Goal: Task Accomplishment & Management: Use online tool/utility

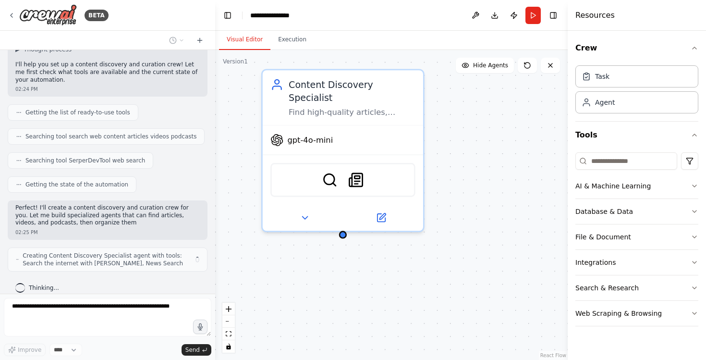
scroll to position [79, 0]
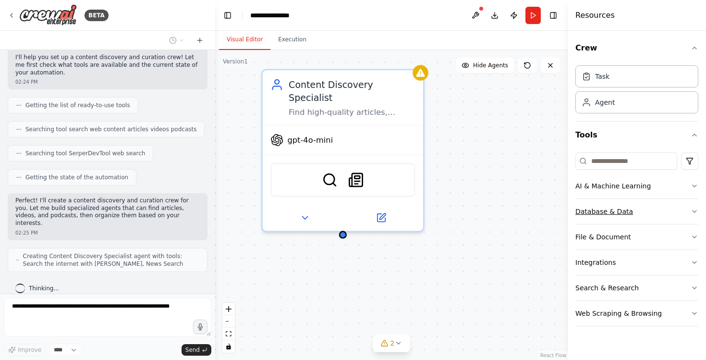
click at [621, 216] on button "Database & Data" at bounding box center [636, 211] width 123 height 25
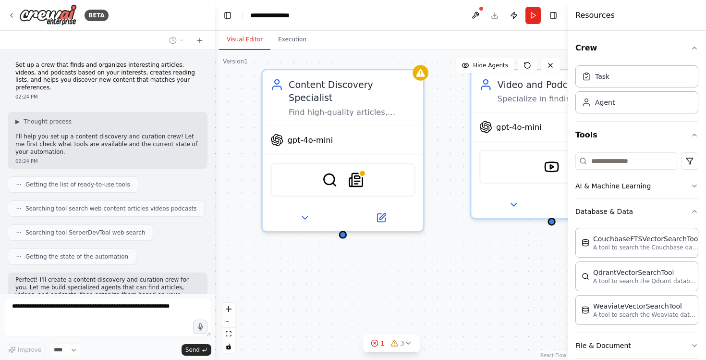
scroll to position [143, 0]
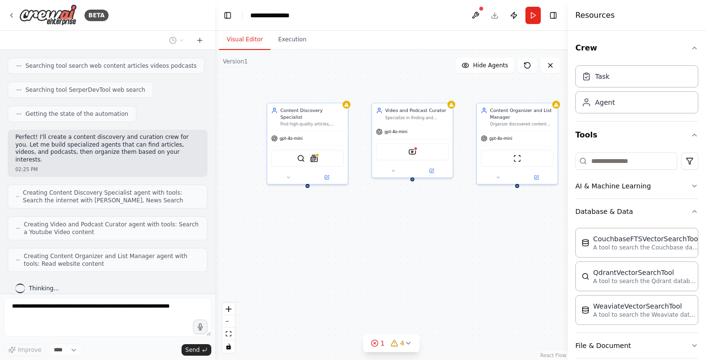
drag, startPoint x: 346, startPoint y: 236, endPoint x: 349, endPoint y: 206, distance: 30.4
click at [349, 206] on div "Content Discovery Specialist Find high-quality articles, videos, and podcasts r…" at bounding box center [391, 205] width 352 height 310
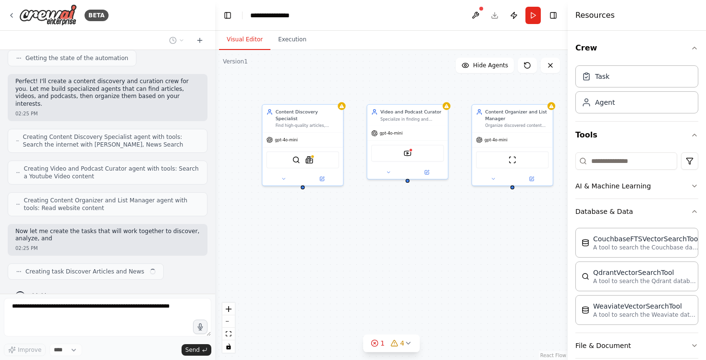
scroll to position [205, 0]
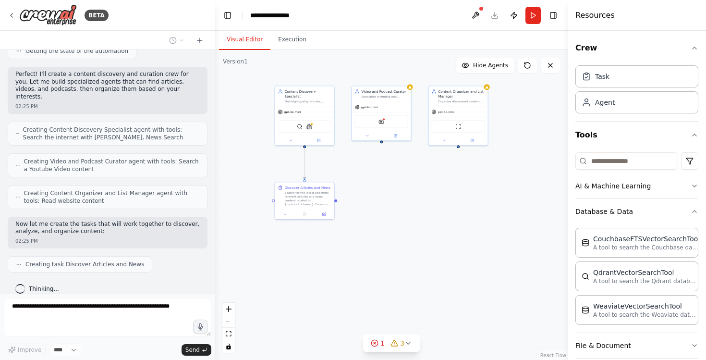
drag, startPoint x: 372, startPoint y: 220, endPoint x: 362, endPoint y: 175, distance: 46.8
click at [362, 175] on div ".deletable-edge-delete-btn { width: 20px; height: 20px; border: 0px solid #ffff…" at bounding box center [391, 205] width 352 height 310
click at [136, 189] on span "Creating Content Organizer and List Manager agent with tools: Read website cont…" at bounding box center [111, 196] width 175 height 15
click at [139, 192] on span "Creating Content Organizer and List Manager agent with tools: Read website cont…" at bounding box center [111, 196] width 175 height 15
click at [47, 251] on div "Set up a crew that finds and organizes interesting articles, videos, and podcas…" at bounding box center [107, 171] width 215 height 243
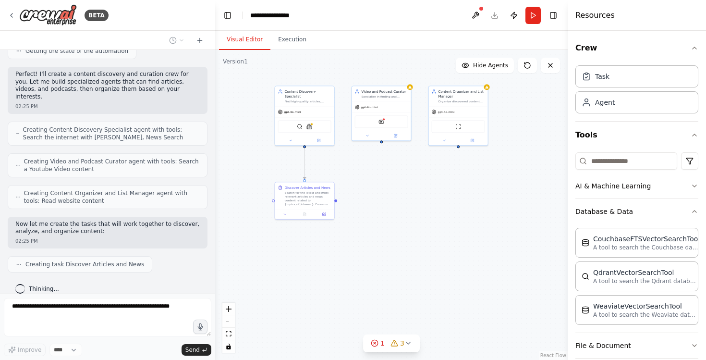
scroll to position [229, 0]
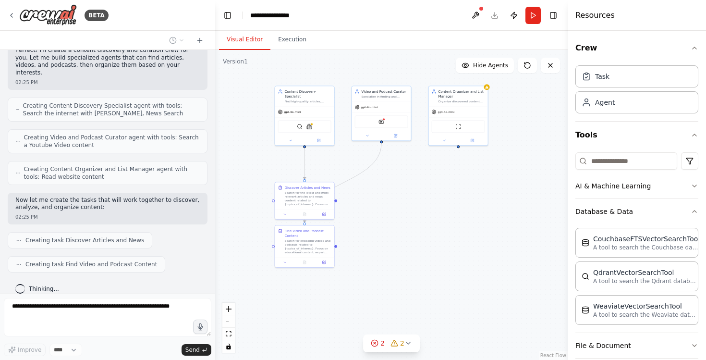
click at [103, 236] on span "Creating task Discover Articles and News" at bounding box center [84, 240] width 119 height 8
click at [106, 260] on span "Creating task Find Video and Podcast Content" at bounding box center [91, 264] width 132 height 8
click at [115, 165] on span "Creating Content Organizer and List Manager agent with tools: Read website cont…" at bounding box center [111, 172] width 175 height 15
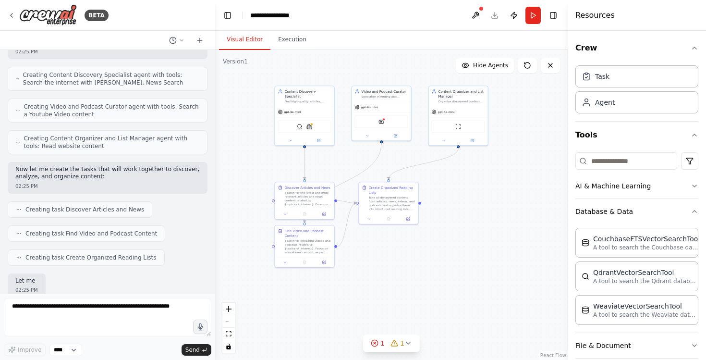
click at [101, 277] on div "Set up a crew that finds and organizes interesting articles, videos, and podcas…" at bounding box center [107, 171] width 215 height 243
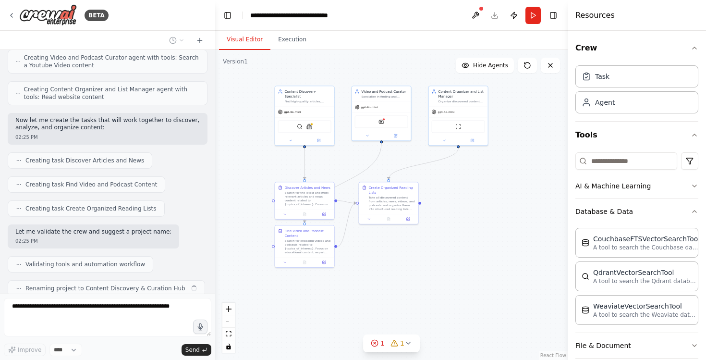
scroll to position [333, 0]
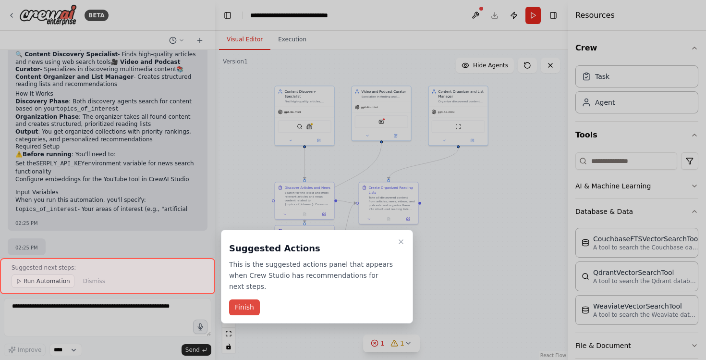
click at [254, 303] on button "Finish" at bounding box center [244, 307] width 31 height 16
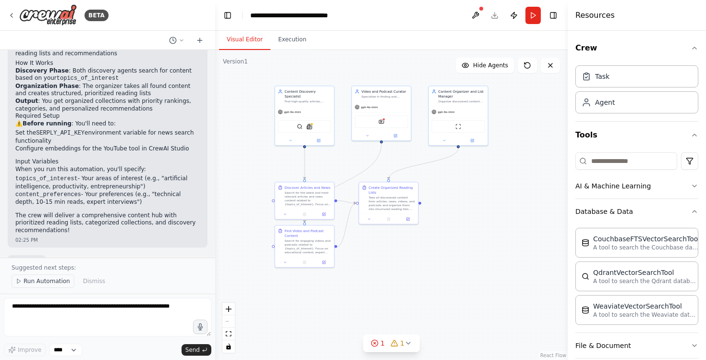
click at [37, 282] on span "Run Automation" at bounding box center [47, 281] width 47 height 8
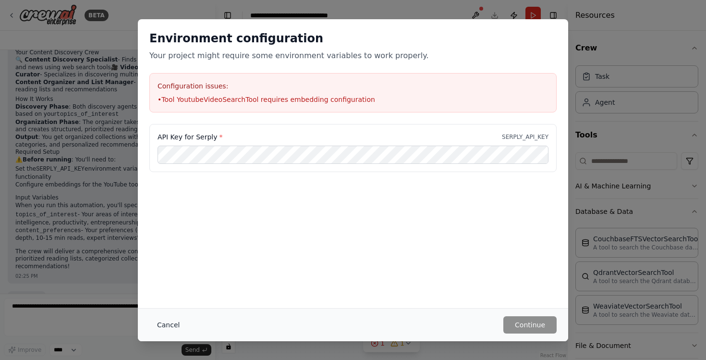
click at [167, 321] on button "Cancel" at bounding box center [168, 324] width 38 height 17
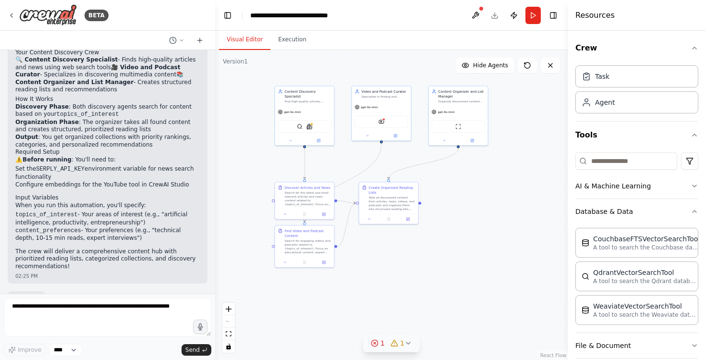
click at [380, 341] on div "1" at bounding box center [378, 343] width 14 height 10
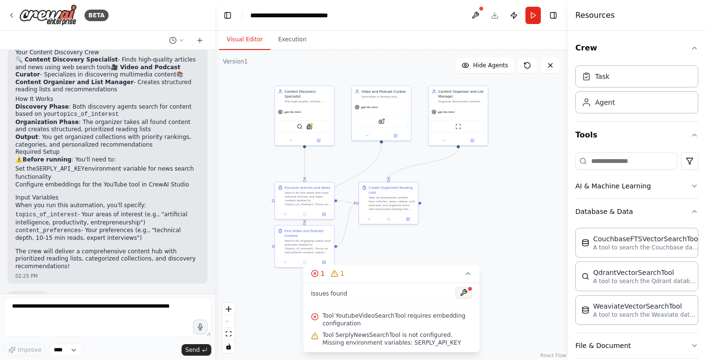
click at [462, 289] on button at bounding box center [464, 293] width 16 height 12
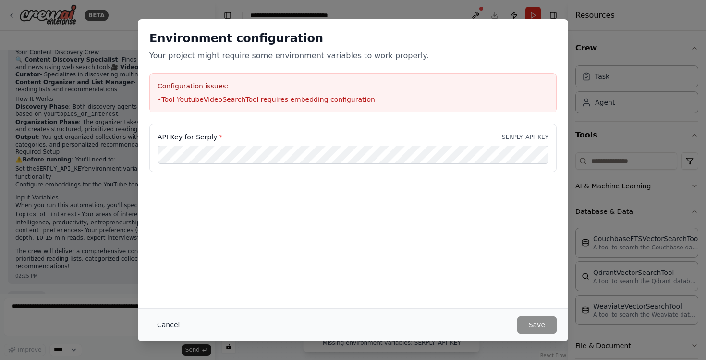
click at [160, 321] on button "Cancel" at bounding box center [168, 324] width 38 height 17
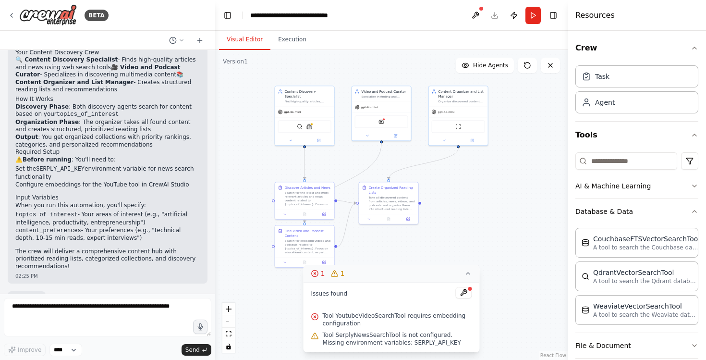
click at [462, 274] on button "1 1" at bounding box center [391, 273] width 176 height 18
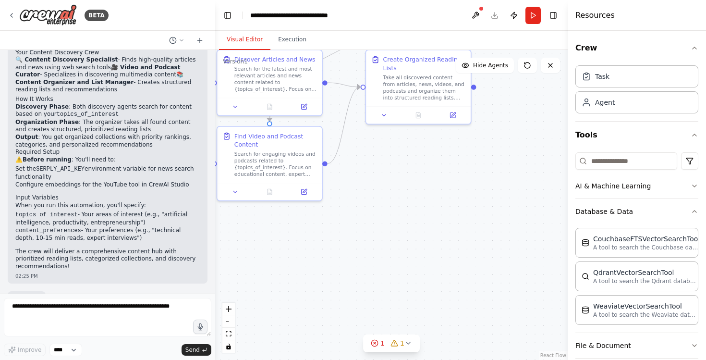
drag, startPoint x: 331, startPoint y: 264, endPoint x: 327, endPoint y: 169, distance: 95.1
click at [327, 168] on div ".deletable-edge-delete-btn { width: 20px; height: 20px; border: 0px solid #ffff…" at bounding box center [391, 205] width 352 height 310
drag, startPoint x: 327, startPoint y: 162, endPoint x: 325, endPoint y: 87, distance: 74.9
click at [325, 87] on div ".deletable-edge-delete-btn { width: 20px; height: 20px; border: 0px solid #ffff…" at bounding box center [391, 205] width 352 height 310
drag, startPoint x: 325, startPoint y: 163, endPoint x: 324, endPoint y: 83, distance: 80.6
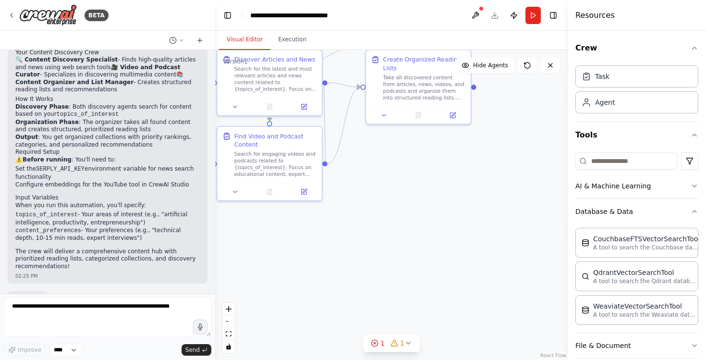
click at [324, 83] on div ".deletable-edge-delete-btn { width: 20px; height: 20px; border: 0px solid #ffff…" at bounding box center [391, 205] width 352 height 310
click at [326, 80] on div at bounding box center [324, 80] width 5 height 5
click at [404, 85] on div "Take all discovered content from articles, news, videos, and podcasts and organ…" at bounding box center [424, 85] width 83 height 27
click at [385, 115] on icon at bounding box center [384, 113] width 7 height 7
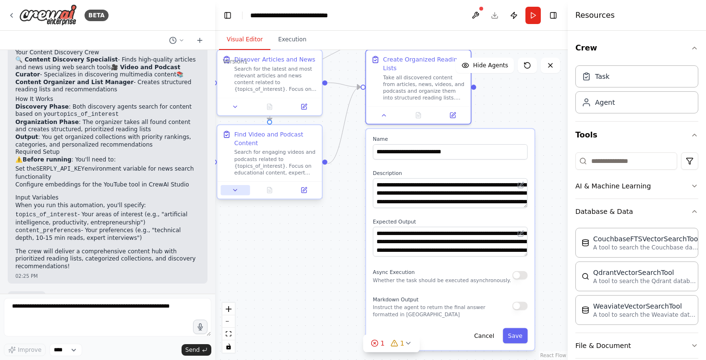
click at [239, 193] on button at bounding box center [234, 190] width 29 height 10
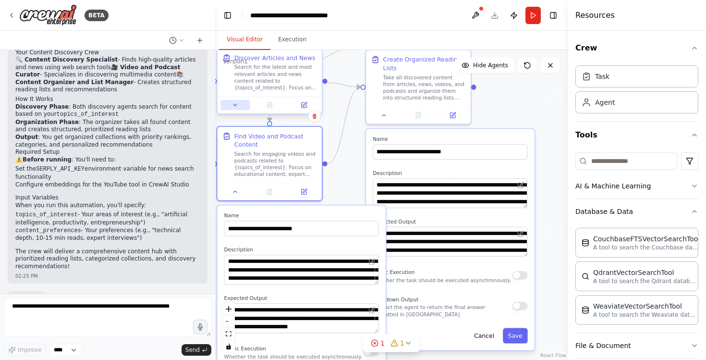
click at [238, 108] on icon at bounding box center [235, 105] width 7 height 7
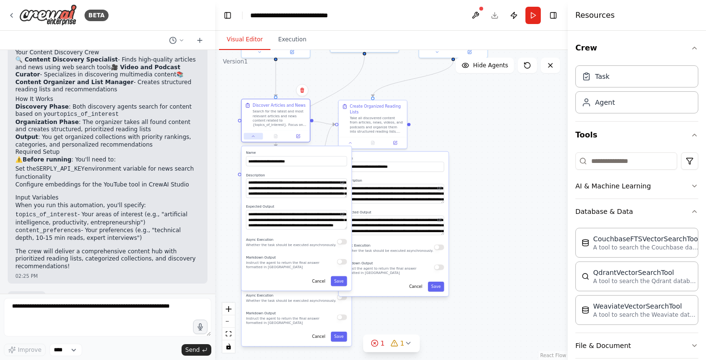
click at [255, 138] on button at bounding box center [253, 135] width 19 height 7
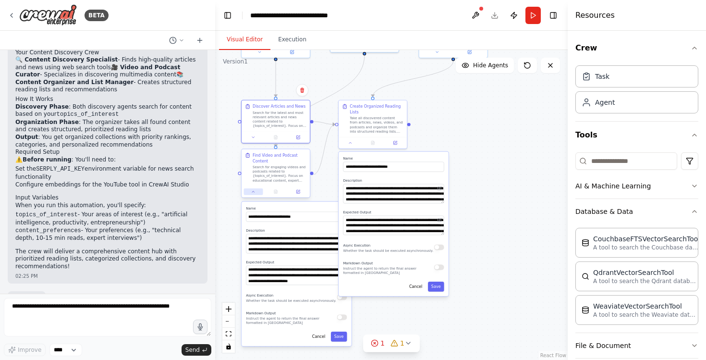
click at [253, 194] on button at bounding box center [253, 191] width 19 height 7
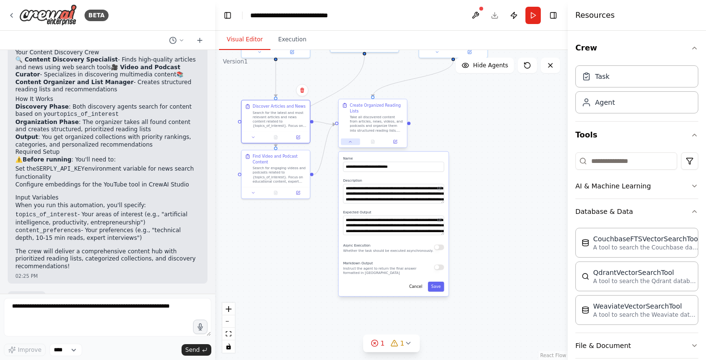
click at [353, 142] on button at bounding box center [350, 141] width 19 height 7
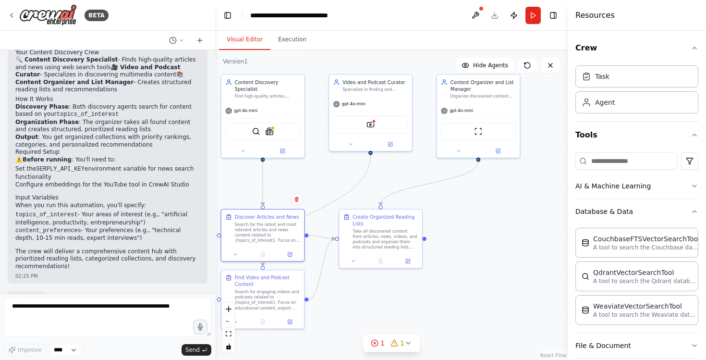
drag, startPoint x: 349, startPoint y: 221, endPoint x: 352, endPoint y: 356, distance: 134.9
click at [352, 356] on div ".deletable-edge-delete-btn { width: 20px; height: 20px; border: 0px solid #ffff…" at bounding box center [391, 205] width 352 height 310
click at [88, 133] on li "Output : You get organized collections with priority rankings, categories, and …" at bounding box center [107, 140] width 184 height 15
click at [140, 165] on li "Set the SERPLY_API_KEY environment variable for news search functionality" at bounding box center [107, 172] width 184 height 15
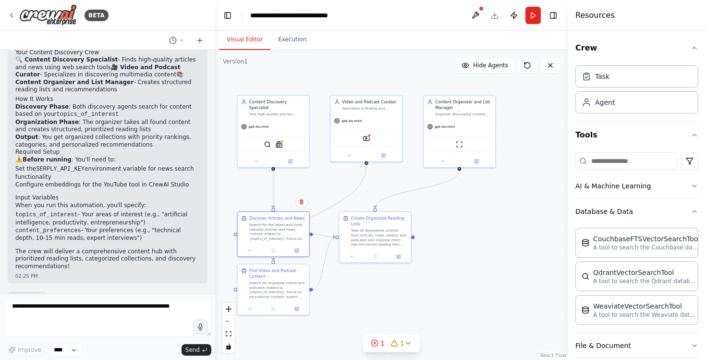
click at [246, 184] on div ".deletable-edge-delete-btn { width: 20px; height: 20px; border: 0px solid #ffff…" at bounding box center [391, 205] width 352 height 310
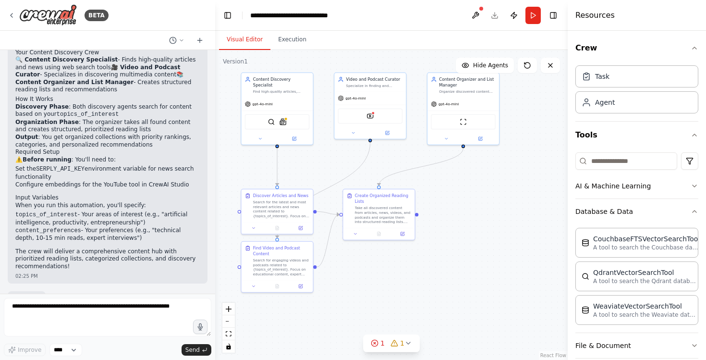
drag, startPoint x: 370, startPoint y: 307, endPoint x: 373, endPoint y: 285, distance: 22.9
click at [373, 285] on div ".deletable-edge-delete-btn { width: 20px; height: 20px; border: 0px solid #ffff…" at bounding box center [391, 205] width 352 height 310
click at [281, 261] on div "Search for engaging videos and podcasts related to {topics_of_interest}. Focus …" at bounding box center [281, 265] width 56 height 19
click at [307, 233] on icon at bounding box center [305, 231] width 6 height 6
click at [279, 234] on button "Confirm" at bounding box center [278, 232] width 34 height 12
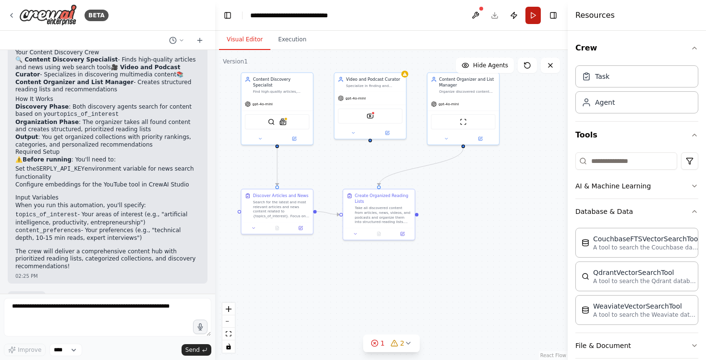
click at [533, 12] on button "Run" at bounding box center [532, 15] width 15 height 17
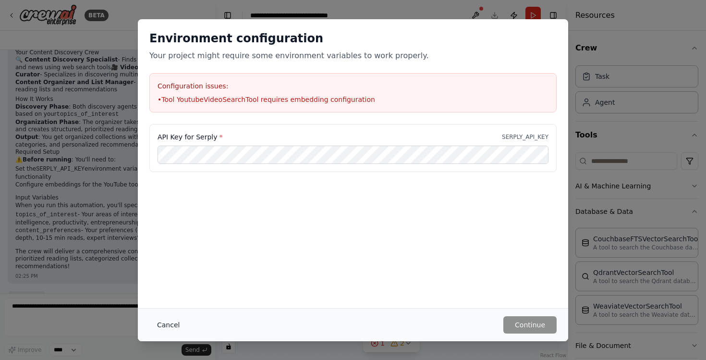
click at [171, 324] on button "Cancel" at bounding box center [168, 324] width 38 height 17
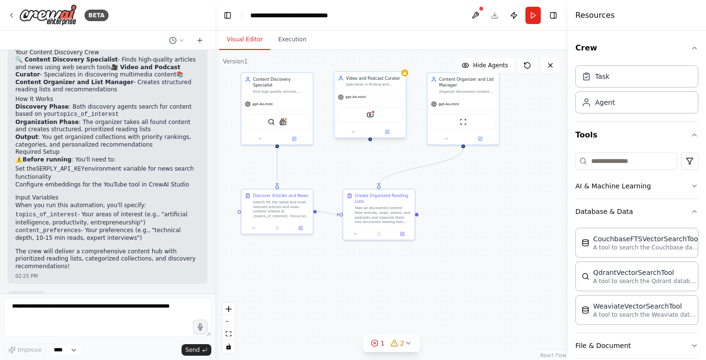
click at [393, 86] on div "Specialize in finding and analyzing video content and podcasts on {topics_of_in…" at bounding box center [374, 84] width 56 height 5
click at [372, 119] on div "YoutubeVideoSearchTool" at bounding box center [370, 114] width 64 height 15
click at [368, 114] on img at bounding box center [370, 114] width 7 height 7
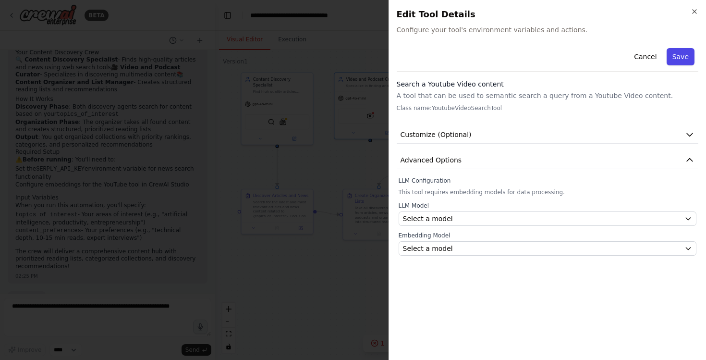
click at [681, 55] on button "Save" at bounding box center [680, 56] width 28 height 17
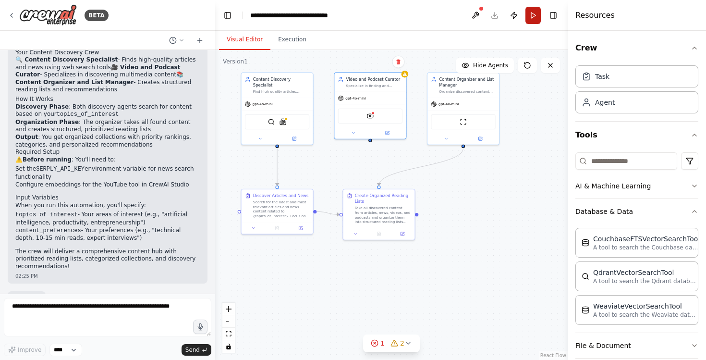
click at [532, 9] on button "Run" at bounding box center [532, 15] width 15 height 17
click at [492, 206] on div ".deletable-edge-delete-btn { width: 20px; height: 20px; border: 0px solid #ffff…" at bounding box center [391, 205] width 352 height 310
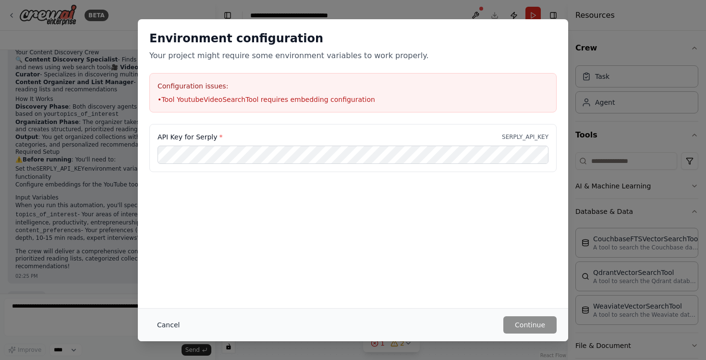
click at [176, 325] on button "Cancel" at bounding box center [168, 324] width 38 height 17
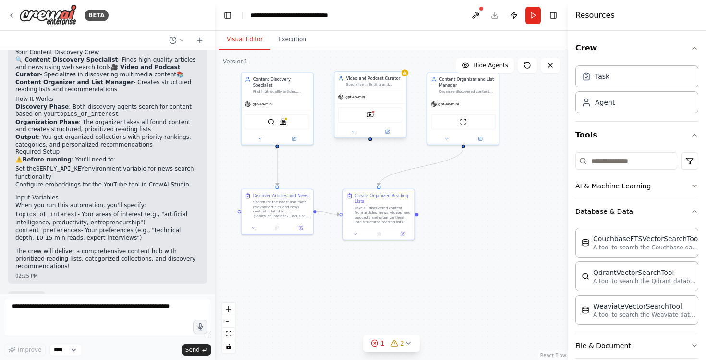
click at [391, 83] on div "Specialize in finding and analyzing video content and podcasts on {topics_of_in…" at bounding box center [374, 84] width 56 height 5
click at [398, 60] on icon at bounding box center [398, 61] width 4 height 5
click at [372, 60] on button "Confirm" at bounding box center [371, 62] width 34 height 12
click at [531, 13] on button "Run" at bounding box center [532, 15] width 15 height 17
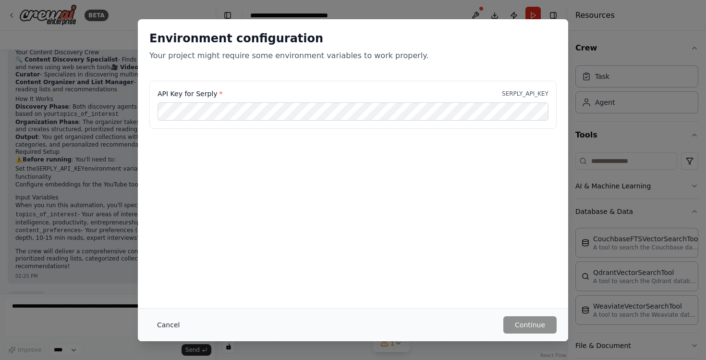
click at [172, 326] on button "Cancel" at bounding box center [168, 324] width 38 height 17
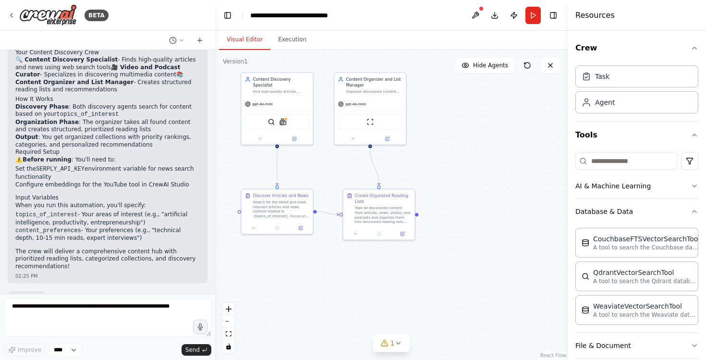
click at [531, 66] on button at bounding box center [526, 65] width 19 height 15
click at [526, 67] on icon at bounding box center [527, 65] width 8 height 8
click at [491, 68] on span "Hide Agents" at bounding box center [490, 65] width 35 height 8
click at [491, 68] on span "Show Agents" at bounding box center [488, 65] width 37 height 8
click at [531, 66] on button at bounding box center [526, 65] width 19 height 15
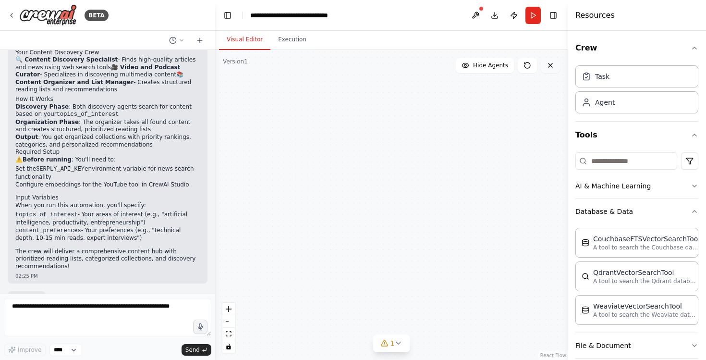
click at [548, 66] on icon at bounding box center [550, 65] width 8 height 8
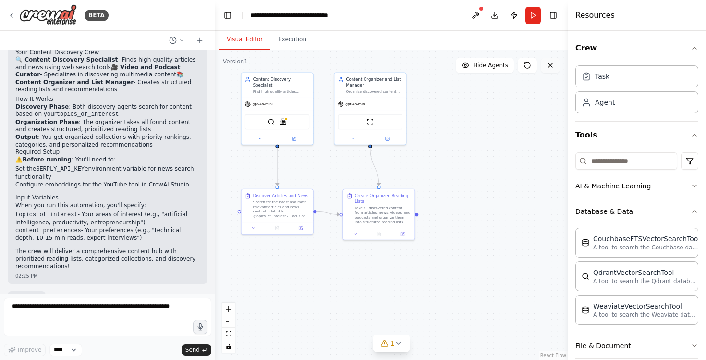
click at [549, 66] on icon at bounding box center [550, 65] width 8 height 8
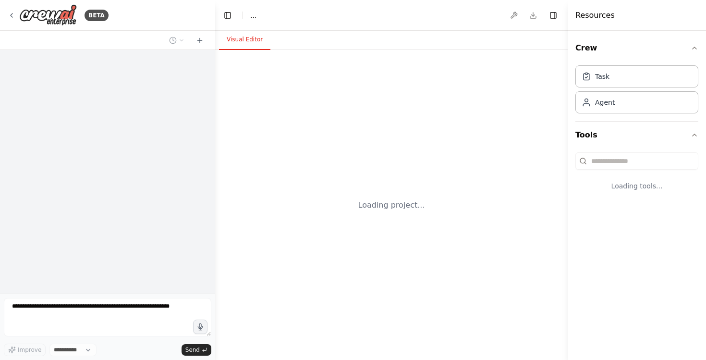
select select "****"
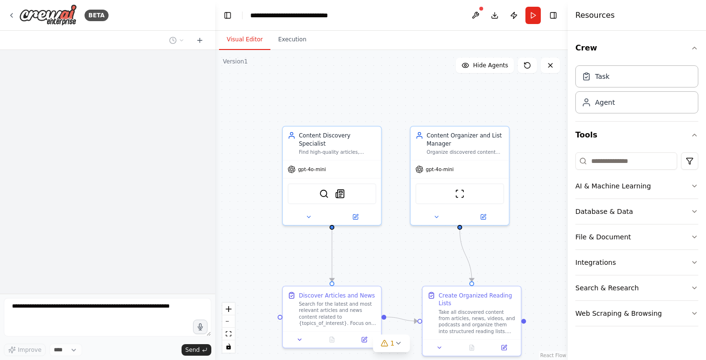
scroll to position [245, 0]
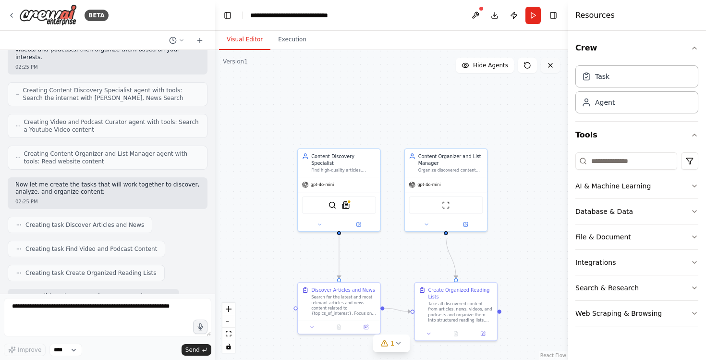
click at [546, 63] on icon at bounding box center [550, 65] width 8 height 8
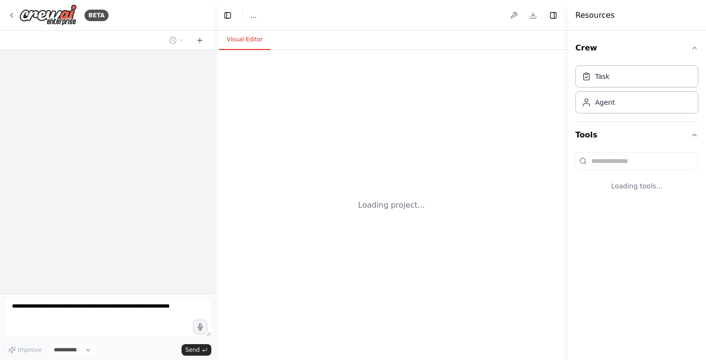
select select "****"
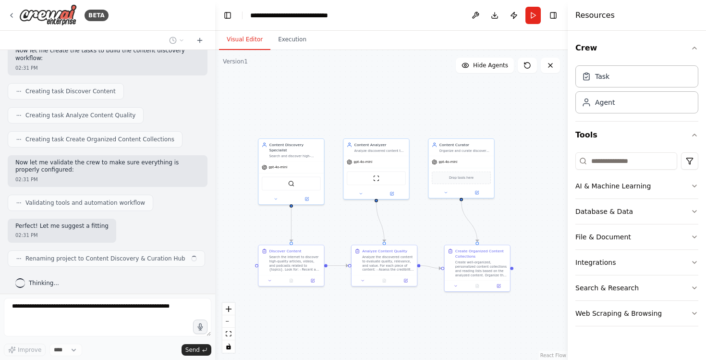
scroll to position [449, 0]
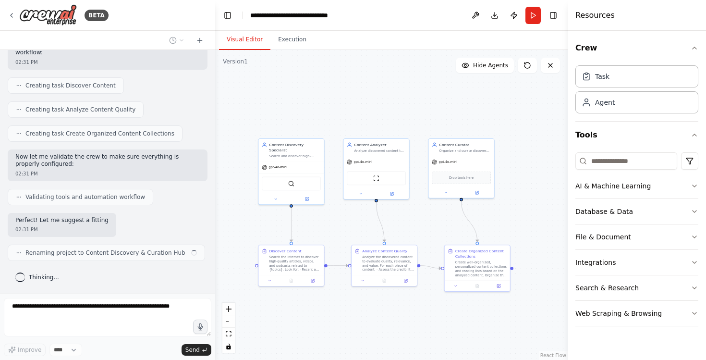
drag, startPoint x: 409, startPoint y: 270, endPoint x: 339, endPoint y: 233, distance: 79.7
click at [339, 233] on div ".deletable-edge-delete-btn { width: 20px; height: 20px; border: 0px solid #ffff…" at bounding box center [391, 205] width 352 height 310
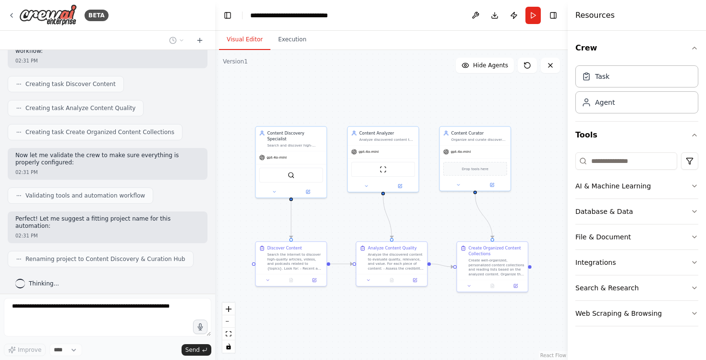
click at [343, 286] on div ".deletable-edge-delete-btn { width: 20px; height: 20px; border: 0px solid #ffff…" at bounding box center [391, 205] width 352 height 310
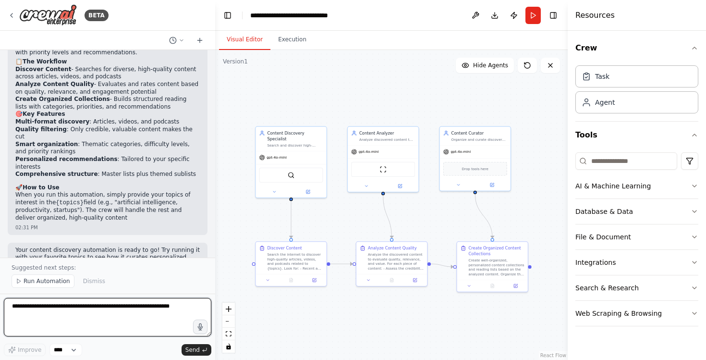
scroll to position [789, 0]
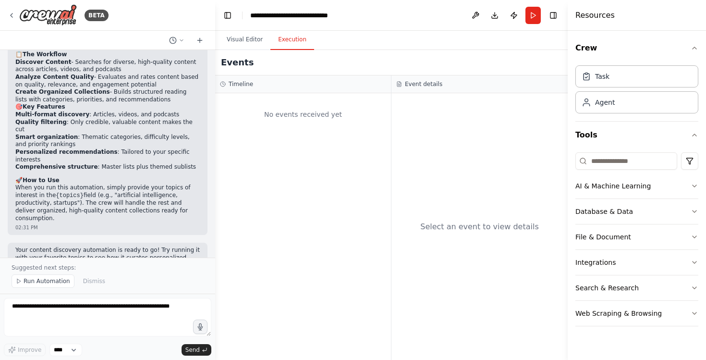
click at [284, 43] on button "Execution" at bounding box center [292, 40] width 44 height 20
click at [254, 41] on button "Visual Editor" at bounding box center [244, 40] width 51 height 20
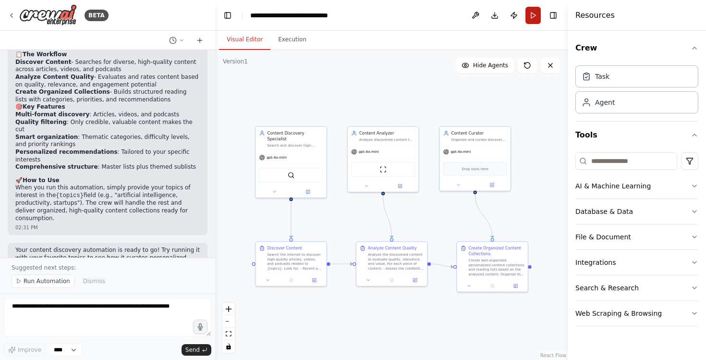
click at [532, 13] on button "Run" at bounding box center [532, 15] width 15 height 17
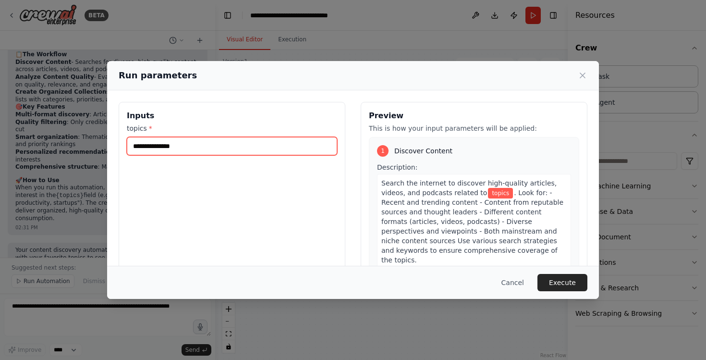
click at [180, 147] on input "topics *" at bounding box center [232, 146] width 210 height 18
type input "*****"
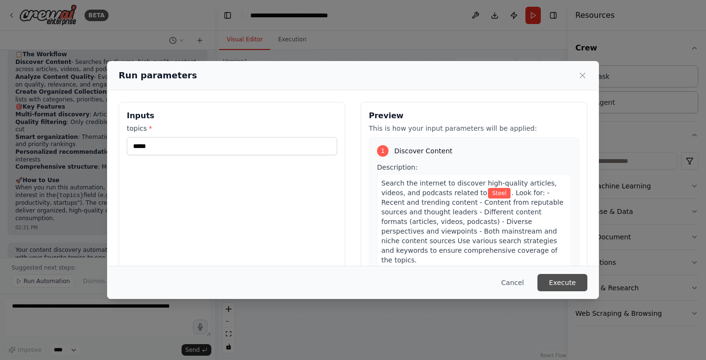
click at [559, 284] on button "Execute" at bounding box center [562, 282] width 50 height 17
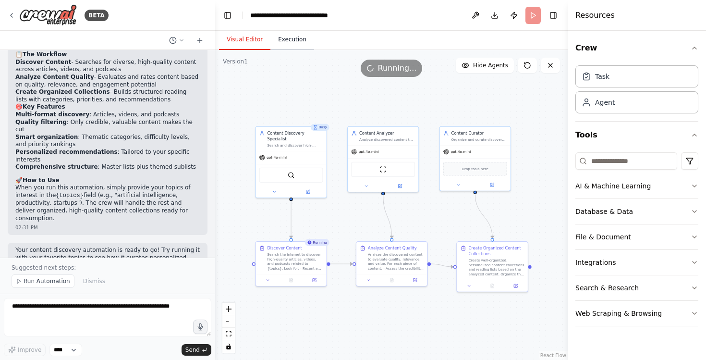
click at [286, 34] on button "Execution" at bounding box center [292, 40] width 44 height 20
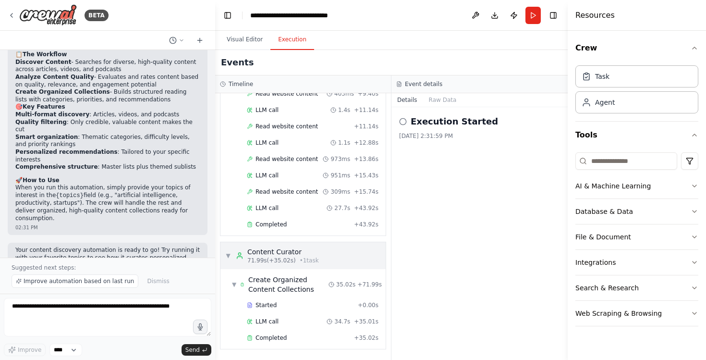
scroll to position [0, 0]
click at [249, 39] on button "Visual Editor" at bounding box center [244, 40] width 51 height 20
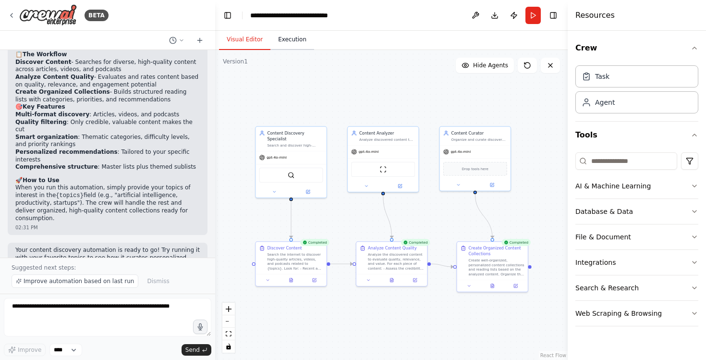
click at [289, 41] on button "Execution" at bounding box center [292, 40] width 44 height 20
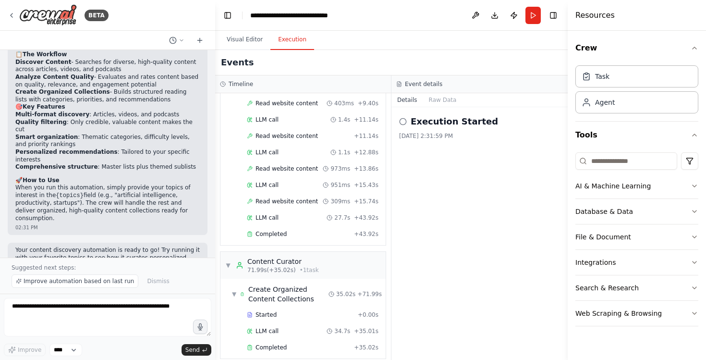
click at [401, 122] on icon at bounding box center [403, 122] width 8 height 8
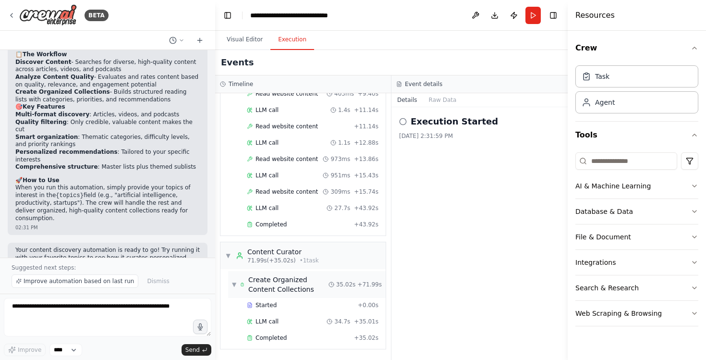
scroll to position [375, 0]
click at [250, 40] on button "Visual Editor" at bounding box center [244, 40] width 51 height 20
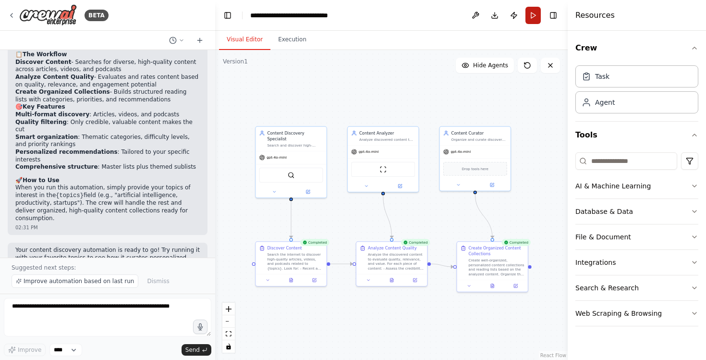
click at [533, 19] on button "Run" at bounding box center [532, 15] width 15 height 17
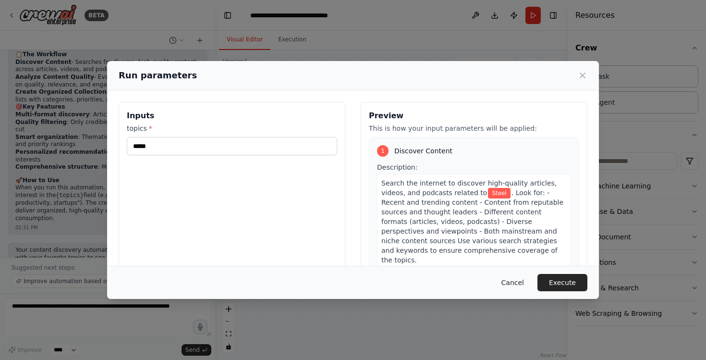
click at [506, 276] on button "Cancel" at bounding box center [512, 282] width 38 height 17
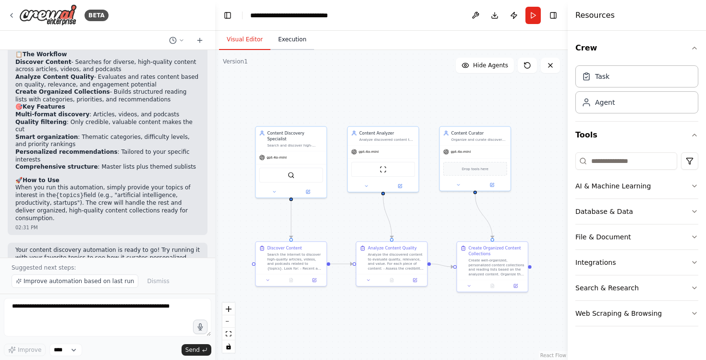
click at [279, 43] on button "Execution" at bounding box center [292, 40] width 44 height 20
click at [244, 37] on button "Visual Editor" at bounding box center [244, 40] width 51 height 20
click at [288, 142] on div "Search and discover high-quality articles, videos, and podcasts about {topics} …" at bounding box center [295, 144] width 56 height 5
click at [272, 188] on div at bounding box center [290, 191] width 71 height 12
click at [275, 188] on icon at bounding box center [274, 190] width 5 height 5
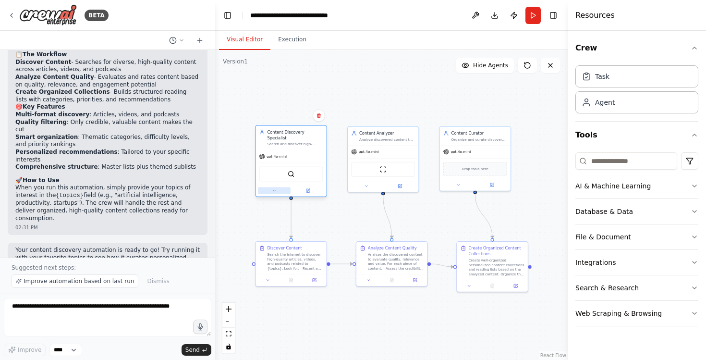
click at [276, 187] on button at bounding box center [274, 190] width 33 height 7
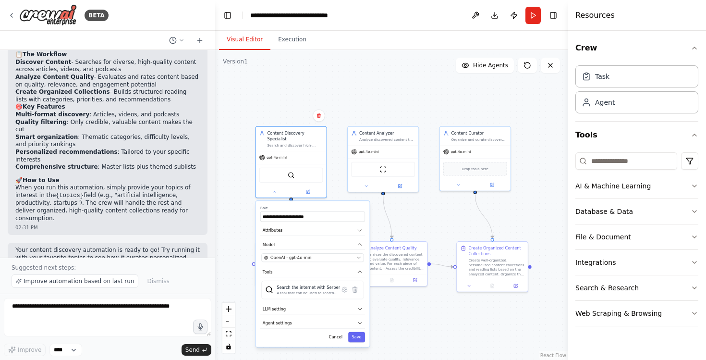
click at [240, 219] on div ".deletable-edge-delete-btn { width: 20px; height: 20px; border: 0px solid #ffff…" at bounding box center [391, 205] width 352 height 310
click at [301, 93] on div ".deletable-edge-delete-btn { width: 20px; height: 20px; border: 0px solid #ffff…" at bounding box center [391, 205] width 352 height 310
click at [300, 150] on div "gpt-4o-mini" at bounding box center [290, 156] width 71 height 12
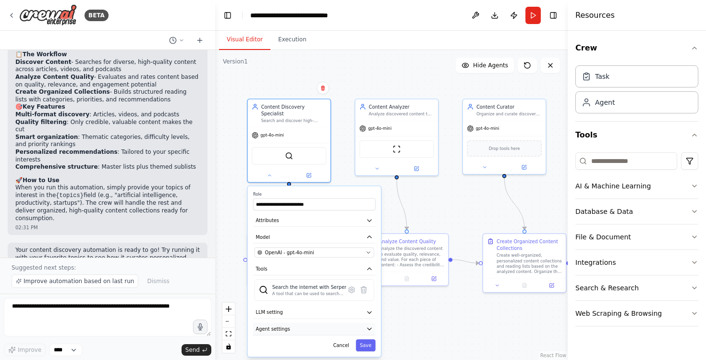
click at [308, 325] on button "Agent settings" at bounding box center [314, 329] width 122 height 12
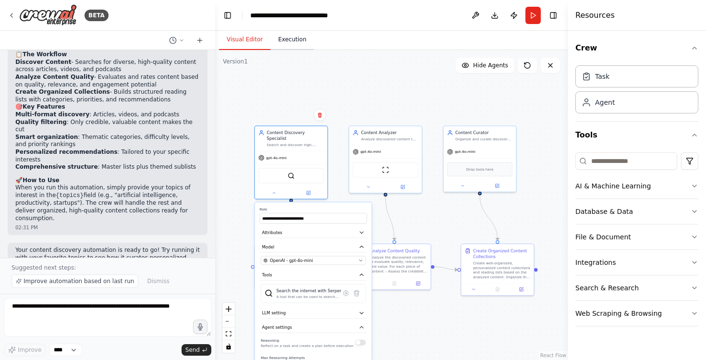
click at [301, 41] on button "Execution" at bounding box center [292, 40] width 44 height 20
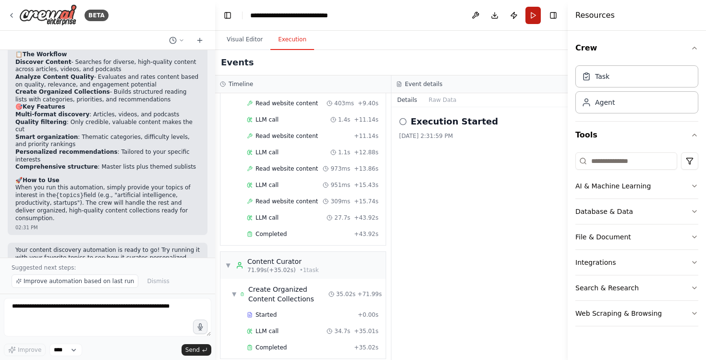
click at [533, 20] on button "Run" at bounding box center [532, 15] width 15 height 17
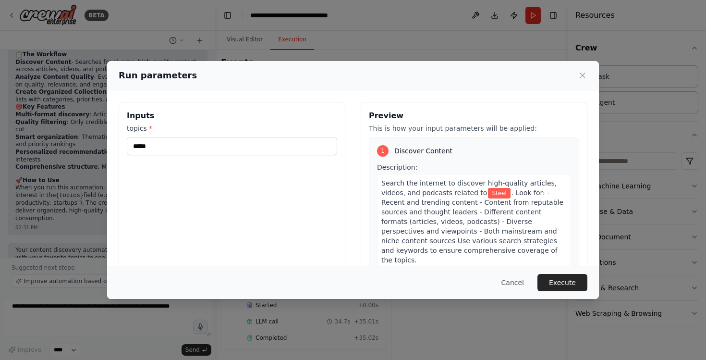
scroll to position [375, 0]
click at [518, 285] on button "Cancel" at bounding box center [512, 282] width 38 height 17
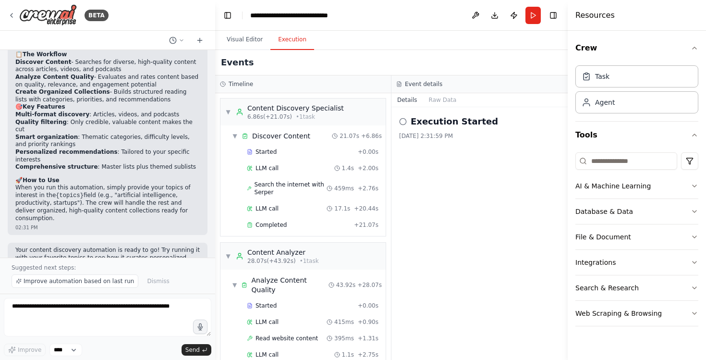
scroll to position [0, 0]
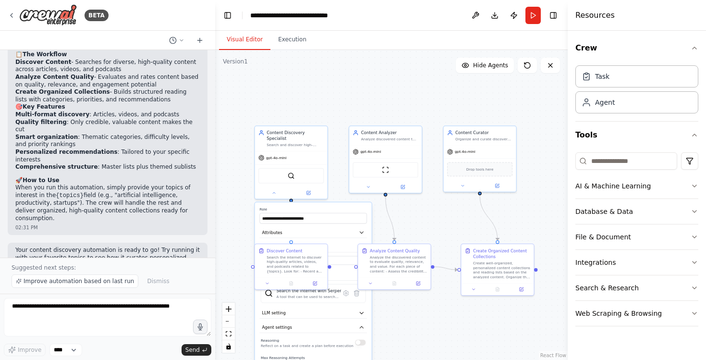
click at [249, 35] on button "Visual Editor" at bounding box center [244, 40] width 51 height 20
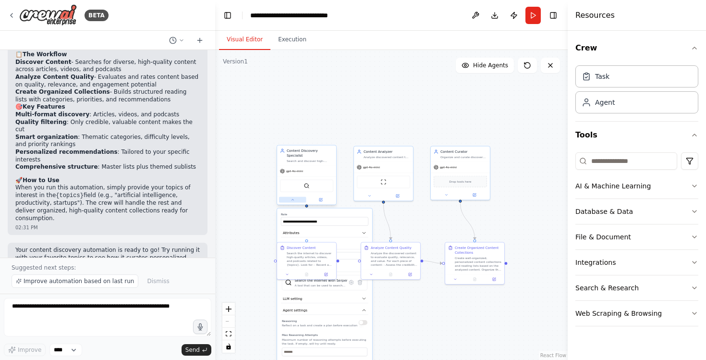
click at [293, 198] on icon at bounding box center [292, 200] width 4 height 4
click at [646, 212] on button "Database & Data" at bounding box center [636, 211] width 123 height 25
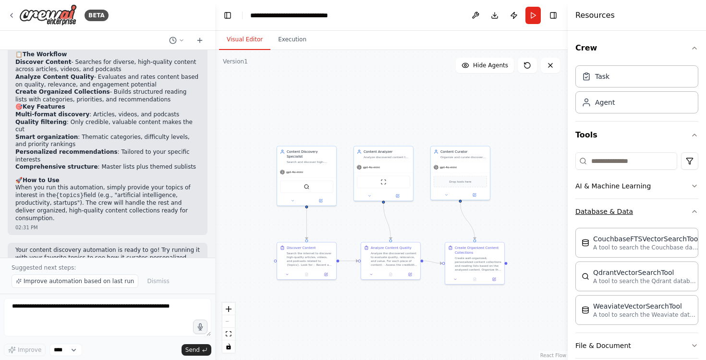
click at [669, 216] on button "Database & Data" at bounding box center [636, 211] width 123 height 25
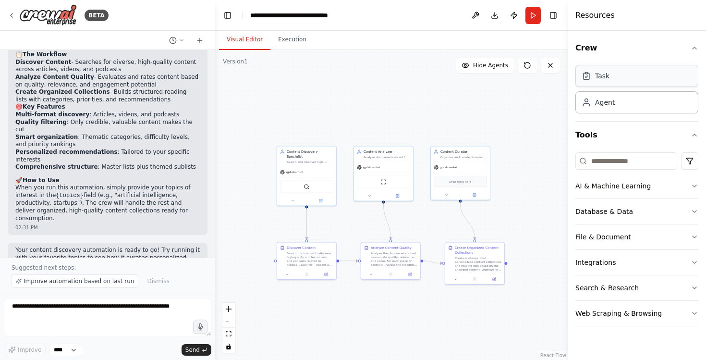
click at [608, 78] on div "Task" at bounding box center [602, 76] width 14 height 10
click at [637, 104] on div "Agent" at bounding box center [636, 102] width 123 height 22
click at [586, 101] on icon at bounding box center [586, 102] width 10 height 10
drag, startPoint x: 586, startPoint y: 101, endPoint x: 509, endPoint y: 92, distance: 77.3
click at [509, 92] on div "BETA Set up a crew that finds and organizes interesting articles, videos, and p…" at bounding box center [353, 180] width 706 height 360
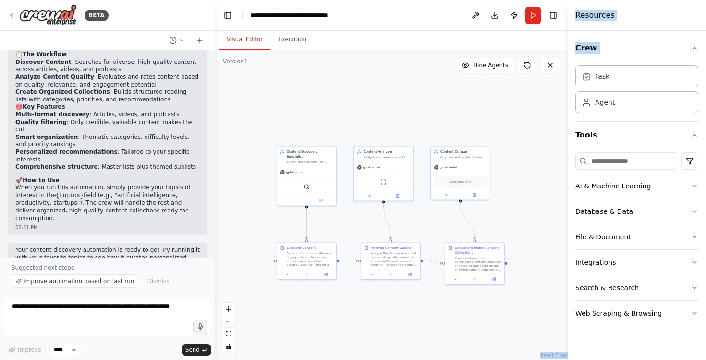
click at [540, 92] on div ".deletable-edge-delete-btn { width: 20px; height: 20px; border: 0px solid #ffff…" at bounding box center [391, 205] width 352 height 310
click at [640, 9] on div "Resources" at bounding box center [636, 15] width 138 height 31
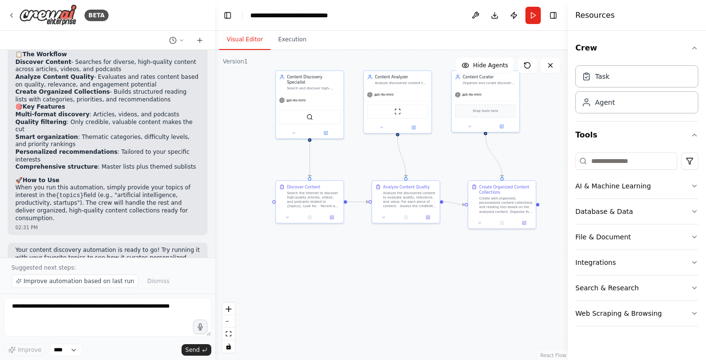
drag, startPoint x: 500, startPoint y: 214, endPoint x: 535, endPoint y: 144, distance: 78.8
click at [535, 144] on div ".deletable-edge-delete-btn { width: 20px; height: 20px; border: 0px solid #ffff…" at bounding box center [391, 205] width 352 height 310
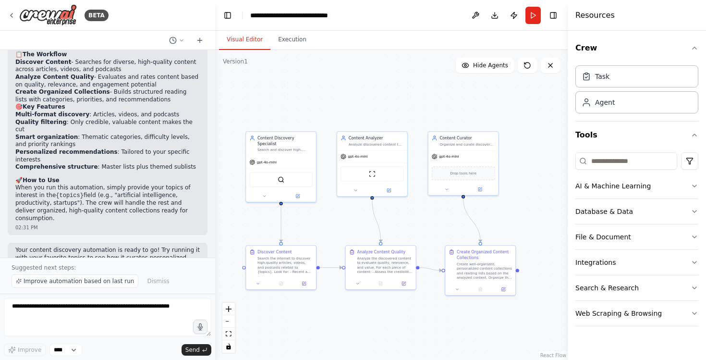
drag, startPoint x: 306, startPoint y: 231, endPoint x: 277, endPoint y: 298, distance: 72.2
click at [277, 298] on div ".deletable-edge-delete-btn { width: 20px; height: 20px; border: 0px solid #ffff…" at bounding box center [391, 205] width 352 height 310
click at [551, 16] on button "Toggle Right Sidebar" at bounding box center [552, 15] width 13 height 13
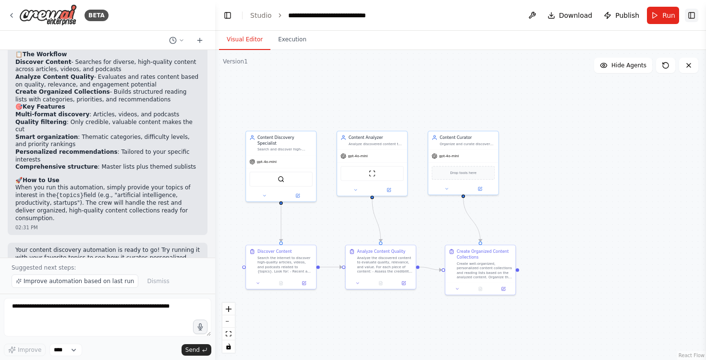
click at [694, 18] on button "Toggle Right Sidebar" at bounding box center [690, 15] width 13 height 13
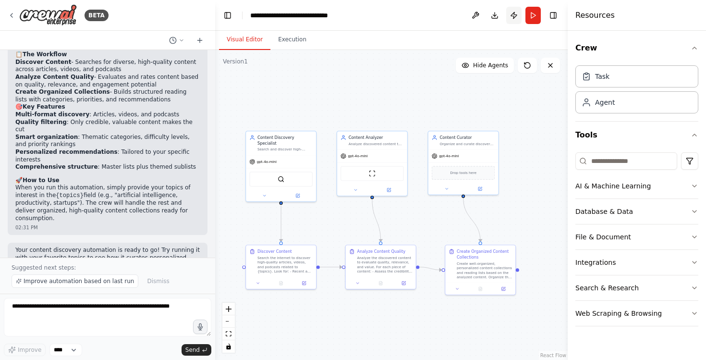
click at [511, 14] on button "Publish" at bounding box center [513, 15] width 15 height 17
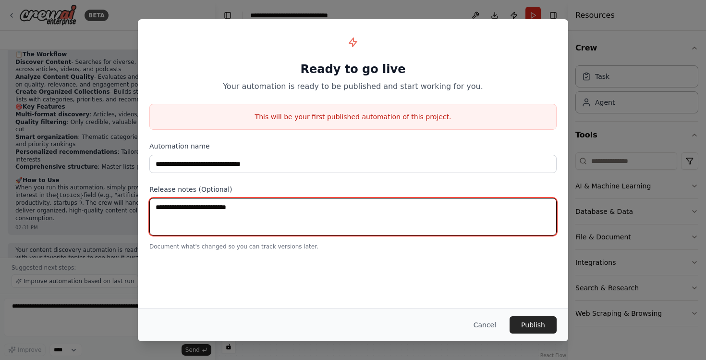
click at [391, 208] on textarea at bounding box center [352, 216] width 407 height 37
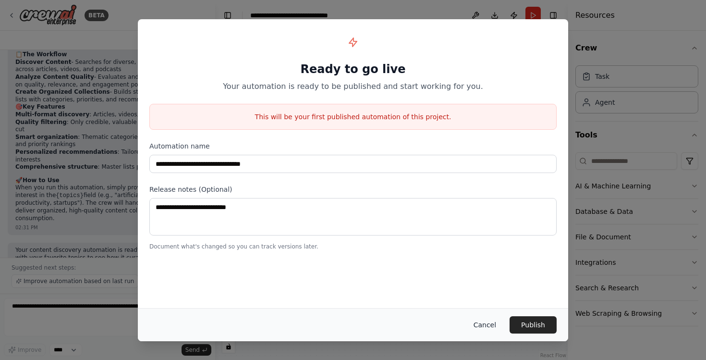
click at [496, 330] on button "Cancel" at bounding box center [485, 324] width 38 height 17
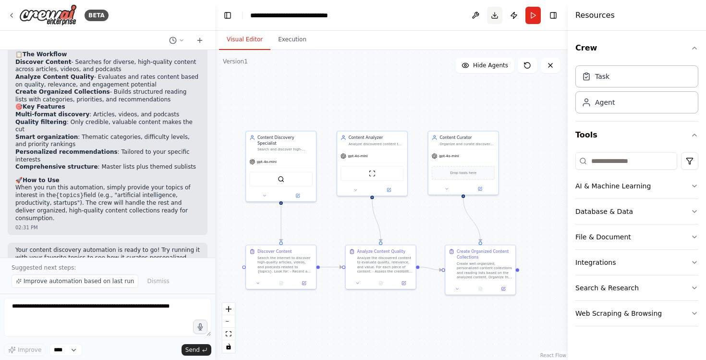
click at [493, 15] on button "Download" at bounding box center [494, 15] width 15 height 17
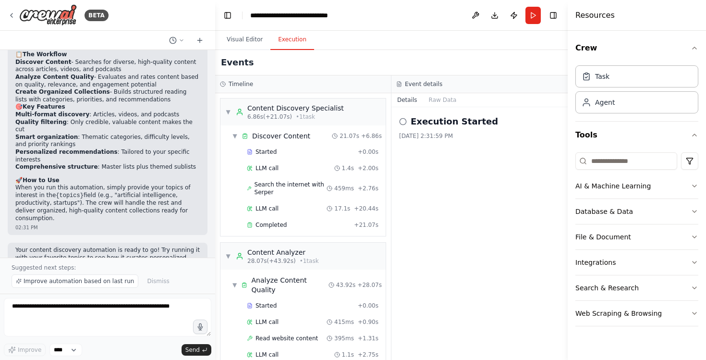
click at [293, 41] on button "Execution" at bounding box center [292, 40] width 44 height 20
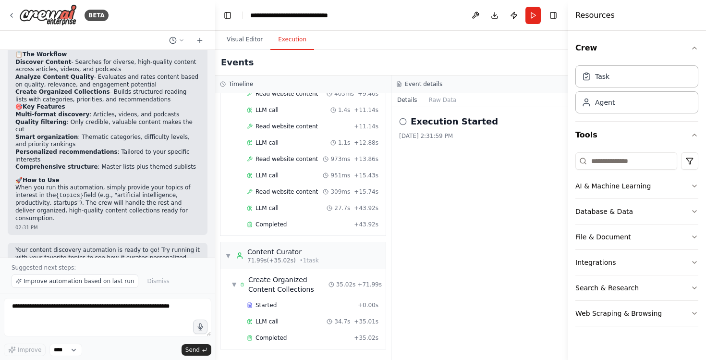
scroll to position [375, 0]
click at [317, 205] on div "LLM call 27.7s + 43.92s" at bounding box center [313, 208] width 132 height 8
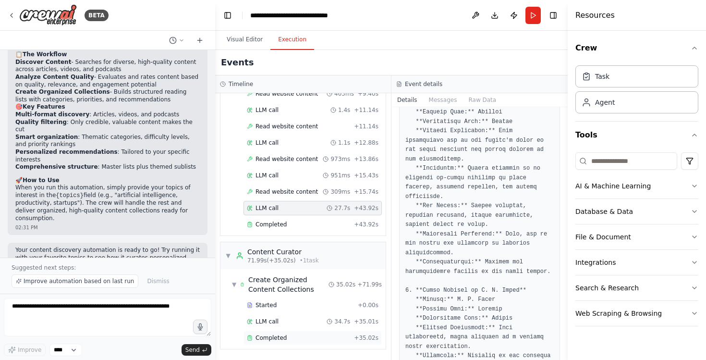
click at [270, 336] on span "Completed" at bounding box center [270, 338] width 31 height 8
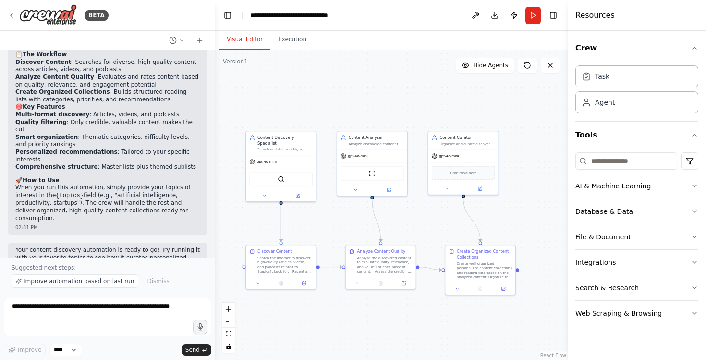
click at [246, 40] on button "Visual Editor" at bounding box center [244, 40] width 51 height 20
click at [374, 179] on div "ScrapeWebsiteTool" at bounding box center [371, 172] width 63 height 15
click at [284, 35] on button "Execution" at bounding box center [292, 40] width 44 height 20
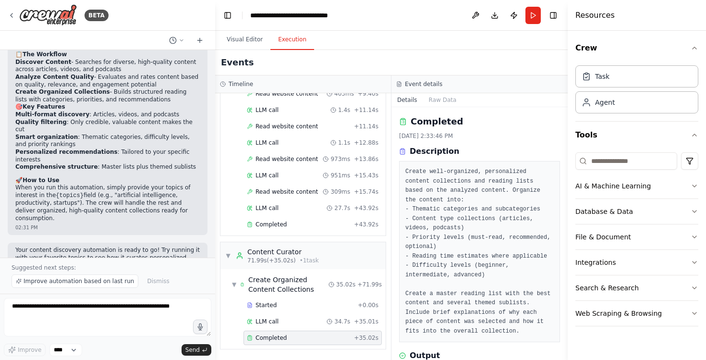
scroll to position [365, 0]
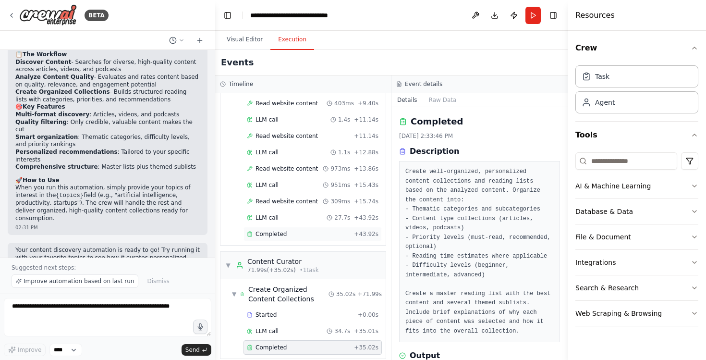
click at [279, 227] on div "Completed + 43.92s" at bounding box center [312, 234] width 138 height 14
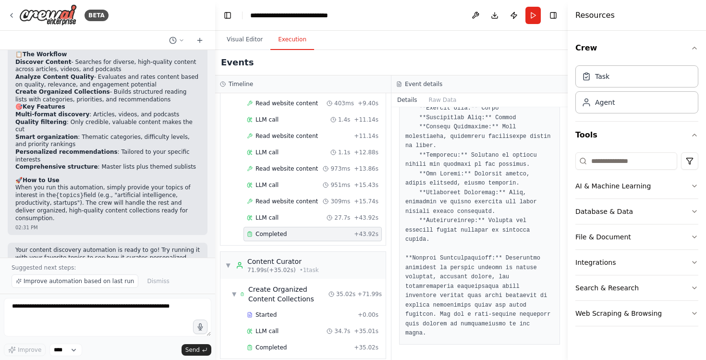
scroll to position [1935, 0]
click at [244, 38] on button "Visual Editor" at bounding box center [244, 40] width 51 height 20
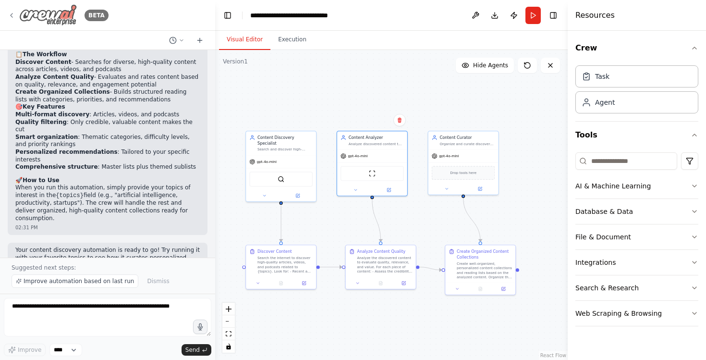
click at [60, 12] on img at bounding box center [48, 15] width 58 height 22
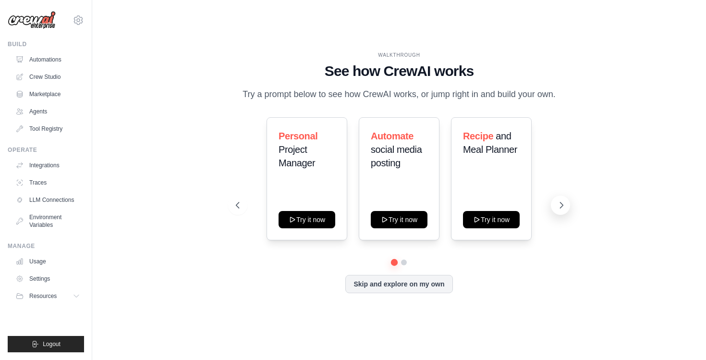
click at [559, 204] on icon at bounding box center [561, 205] width 10 height 10
click at [238, 203] on icon at bounding box center [237, 205] width 10 height 10
click at [558, 202] on icon at bounding box center [561, 205] width 10 height 10
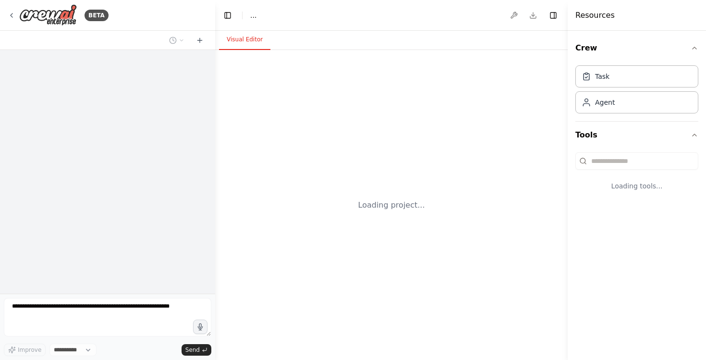
select select "****"
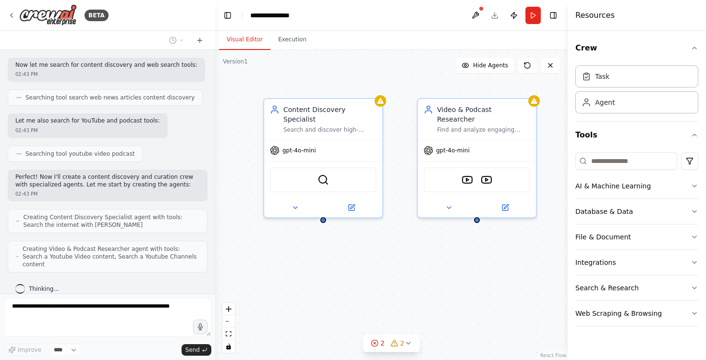
scroll to position [174, 0]
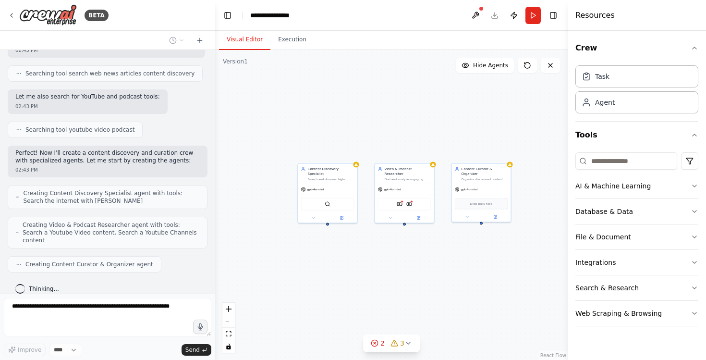
drag, startPoint x: 485, startPoint y: 288, endPoint x: 408, endPoint y: 258, distance: 82.8
click at [408, 258] on div "Content Discovery Specialist Search and discover high-quality articles, videos,…" at bounding box center [391, 205] width 352 height 310
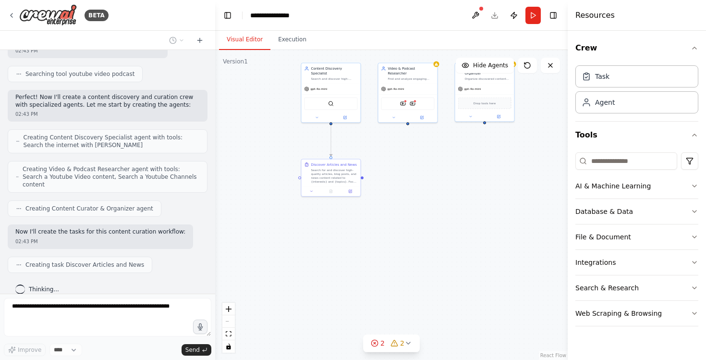
drag, startPoint x: 408, startPoint y: 258, endPoint x: 412, endPoint y: 157, distance: 100.4
click at [412, 157] on div ".deletable-edge-delete-btn { width: 20px; height: 20px; border: 0px solid #ffff…" at bounding box center [391, 205] width 352 height 310
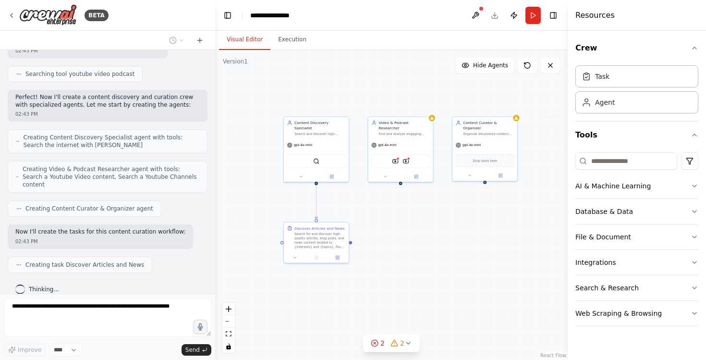
drag, startPoint x: 412, startPoint y: 157, endPoint x: 405, endPoint y: 222, distance: 64.7
click at [405, 222] on div ".deletable-edge-delete-btn { width: 20px; height: 20px; border: 0px solid #ffff…" at bounding box center [391, 205] width 352 height 310
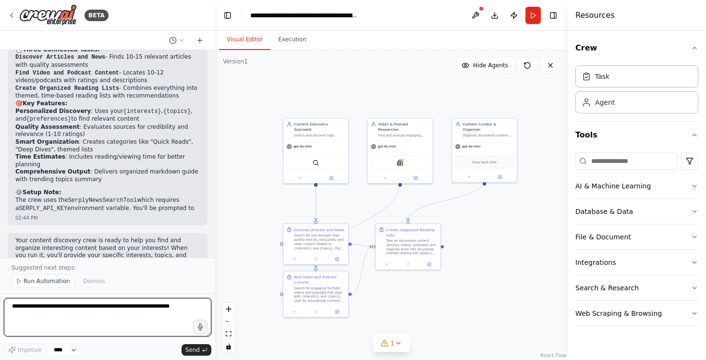
scroll to position [973, 0]
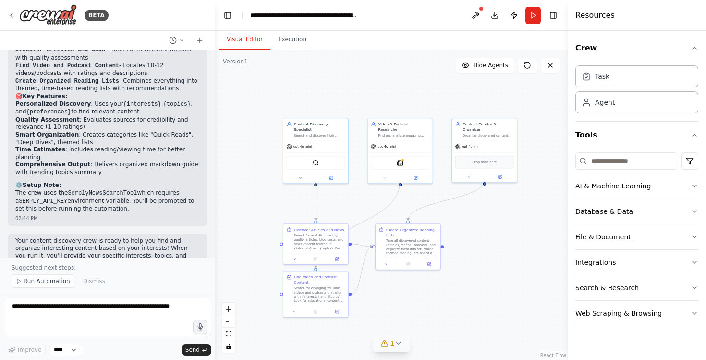
click at [401, 346] on icon at bounding box center [398, 343] width 8 height 8
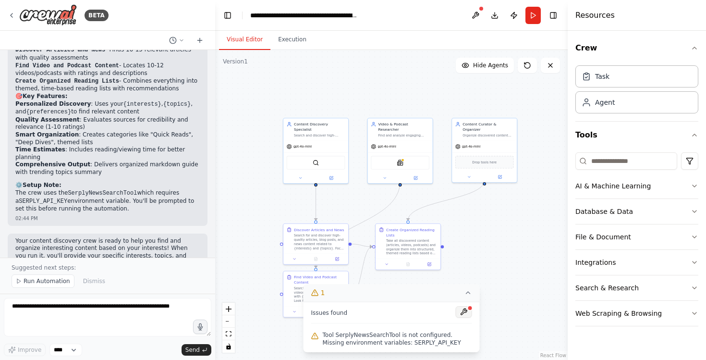
click at [466, 309] on button at bounding box center [464, 312] width 16 height 12
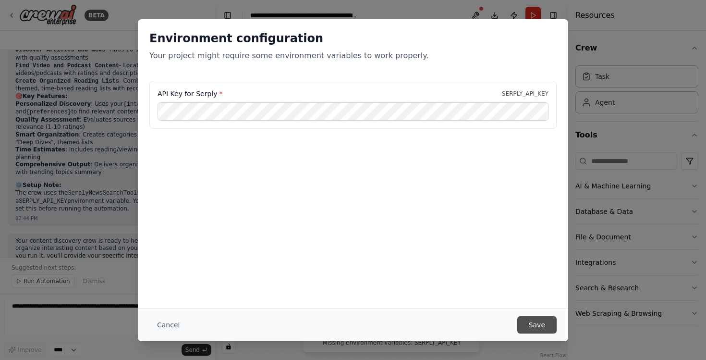
click at [546, 324] on button "Save" at bounding box center [536, 324] width 39 height 17
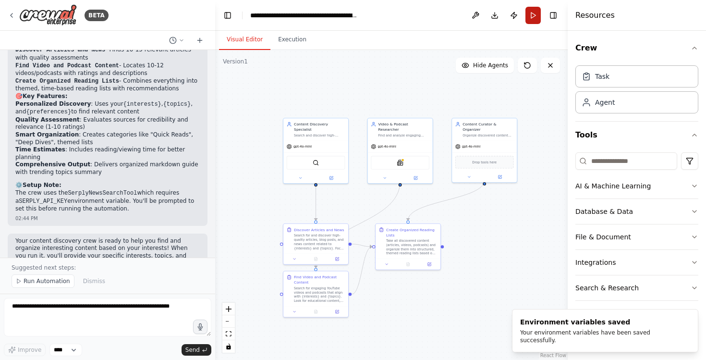
click at [538, 9] on button "Run" at bounding box center [532, 15] width 15 height 17
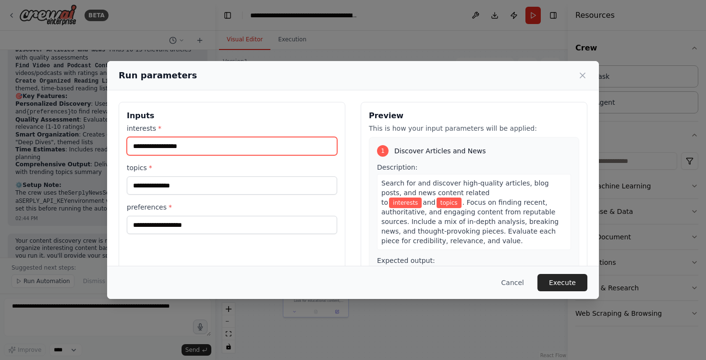
click at [211, 141] on input "interests *" at bounding box center [232, 146] width 210 height 18
click at [506, 286] on button "Cancel" at bounding box center [512, 282] width 38 height 17
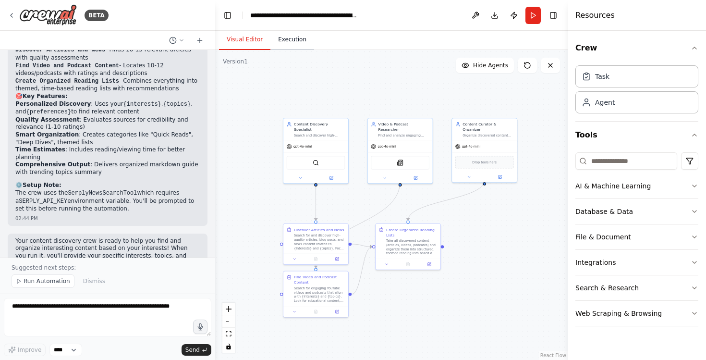
click at [289, 37] on button "Execution" at bounding box center [292, 40] width 44 height 20
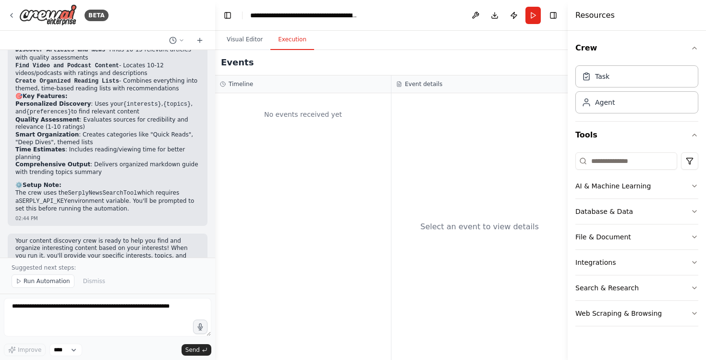
click at [524, 15] on header "**********" at bounding box center [391, 15] width 352 height 31
click at [538, 14] on button "Run" at bounding box center [532, 15] width 15 height 17
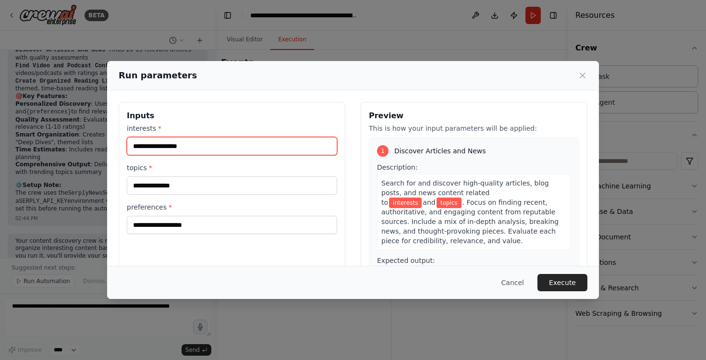
click at [238, 148] on input "interests *" at bounding box center [232, 146] width 210 height 18
click at [513, 286] on button "Cancel" at bounding box center [512, 282] width 38 height 17
